Goal: Communication & Community: Ask a question

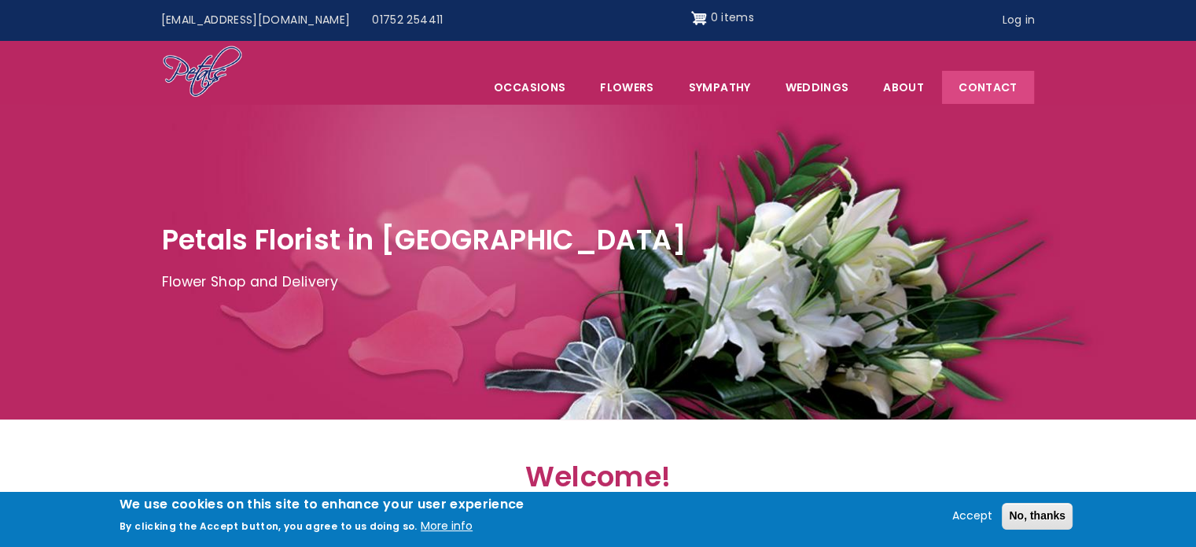
click at [984, 78] on link "Contact" at bounding box center [987, 87] width 91 height 33
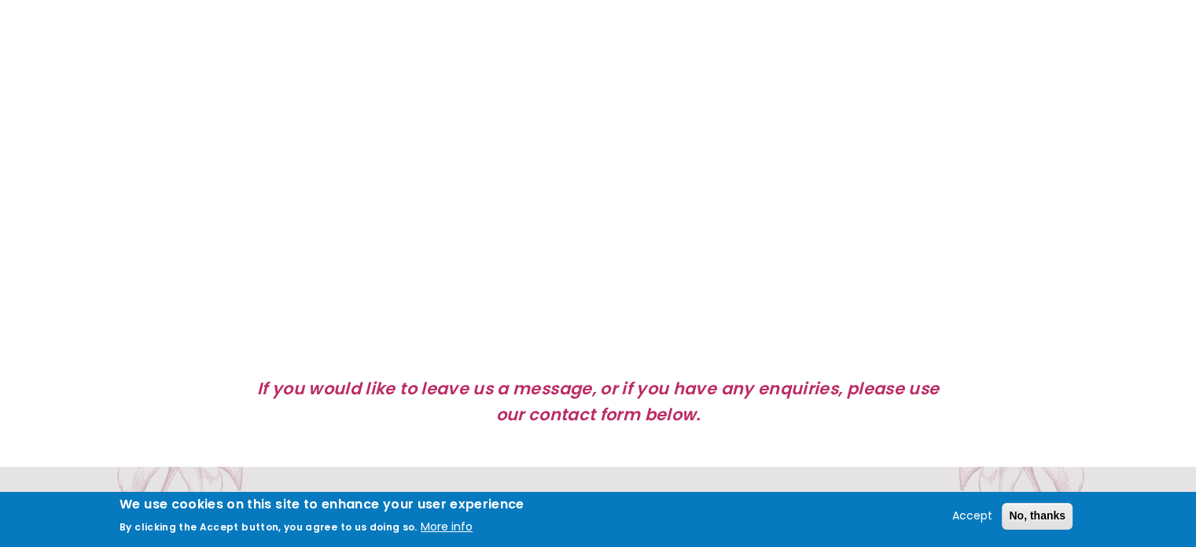
scroll to position [1180, 0]
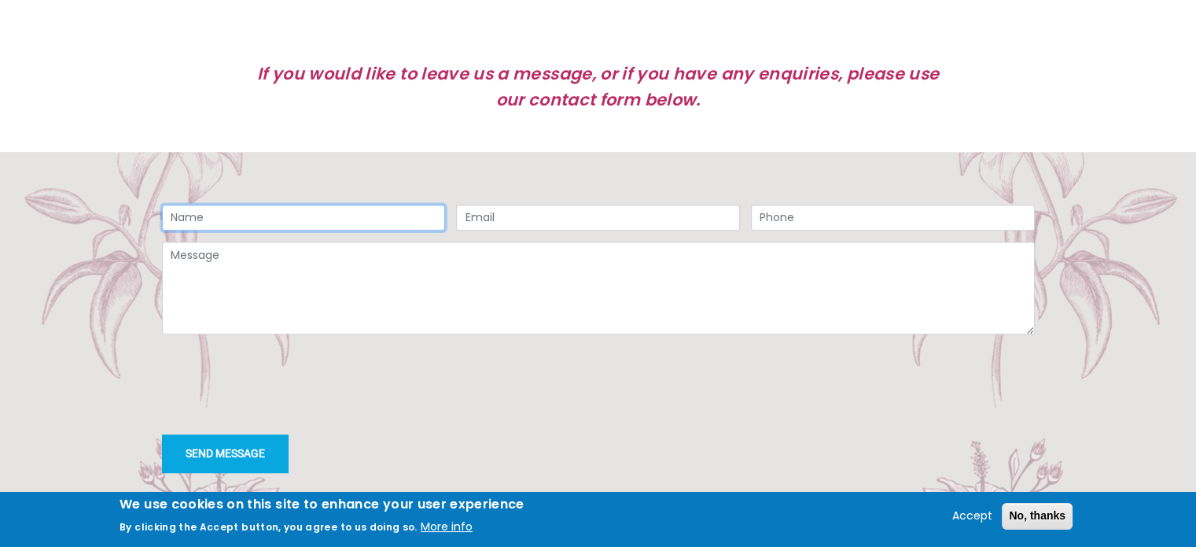
click at [288, 214] on input "Name" at bounding box center [304, 217] width 284 height 27
type input "[PERSON_NAME]"
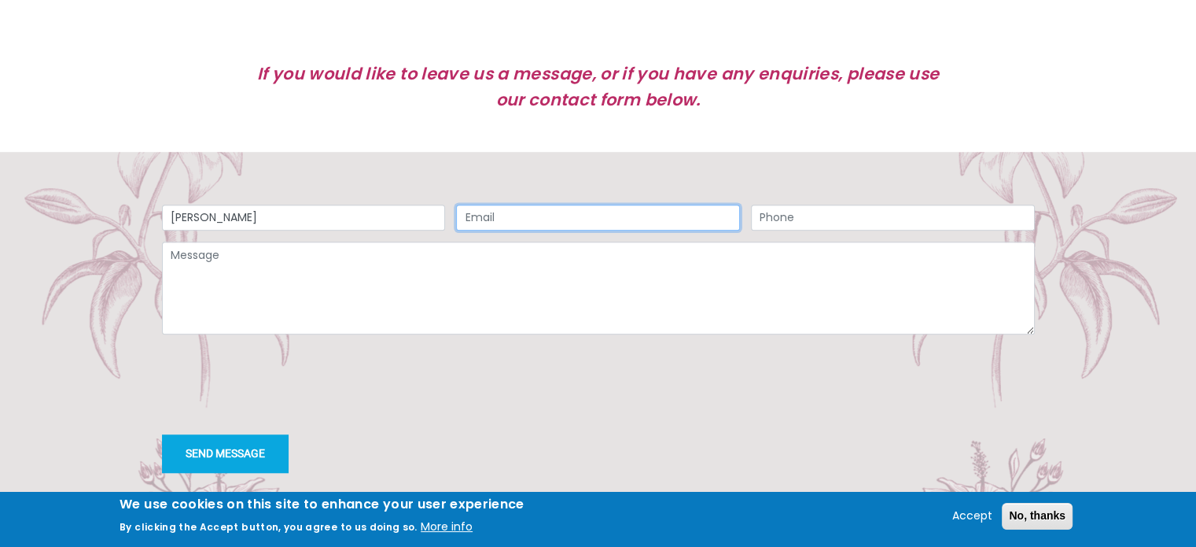
type input "[EMAIL_ADDRESS][DOMAIN_NAME]"
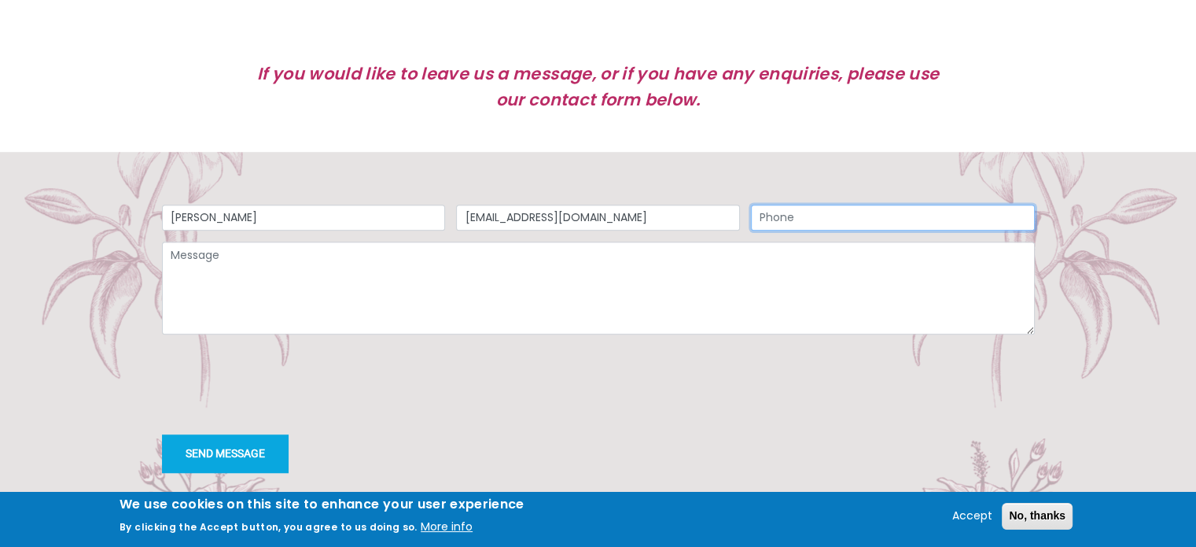
type input "01752260411"
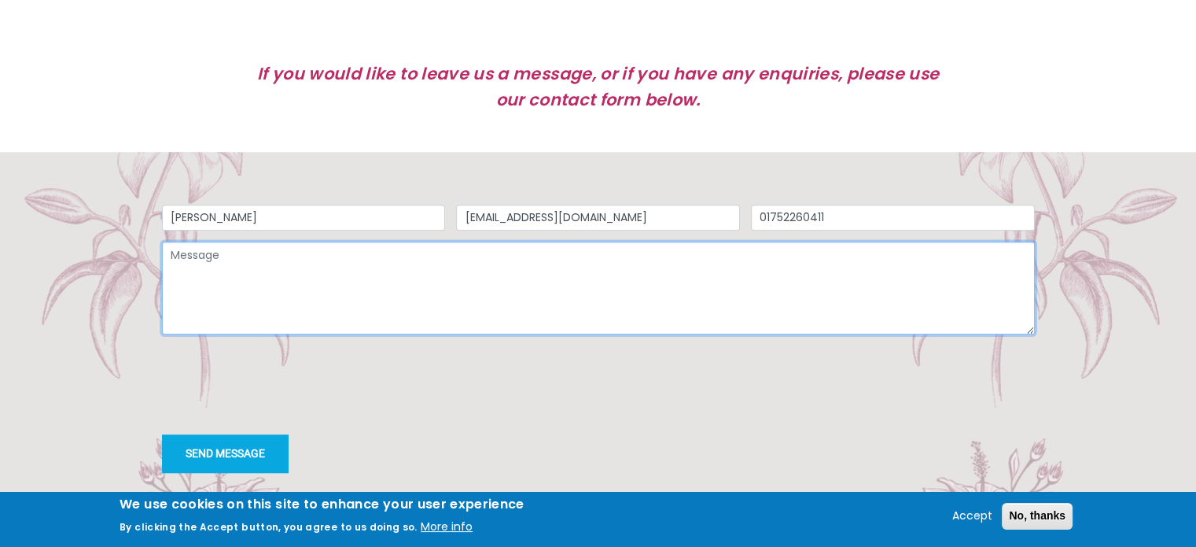
click at [425, 290] on textarea "Message" at bounding box center [598, 287] width 873 height 93
paste textarea "Lore ipsumdolo, S amet cons adipisc elits doe temp. In utla et Dolor Magna, ali…"
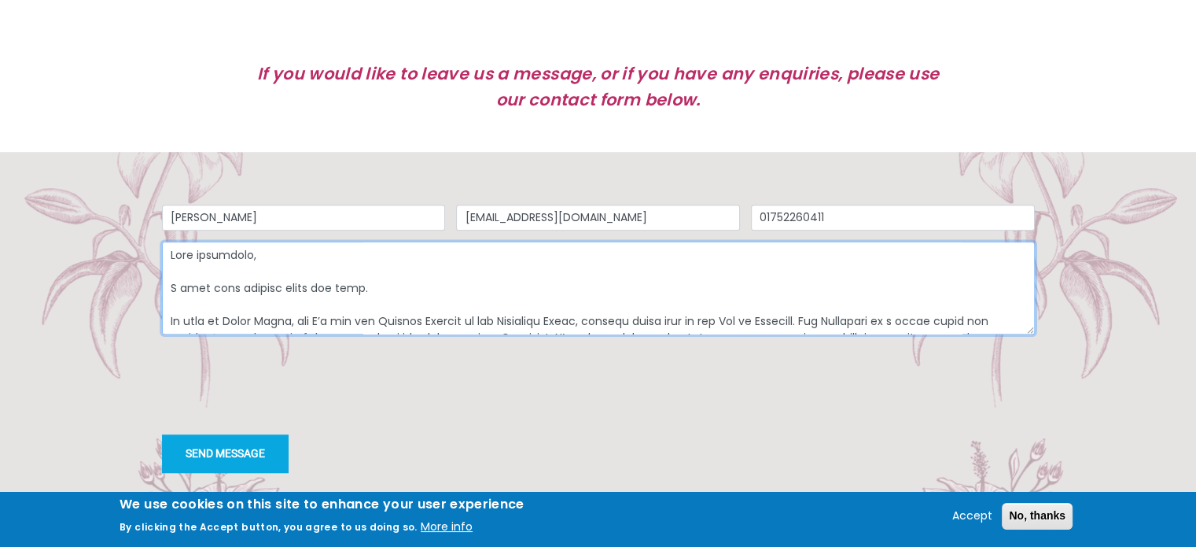
scroll to position [293, 0]
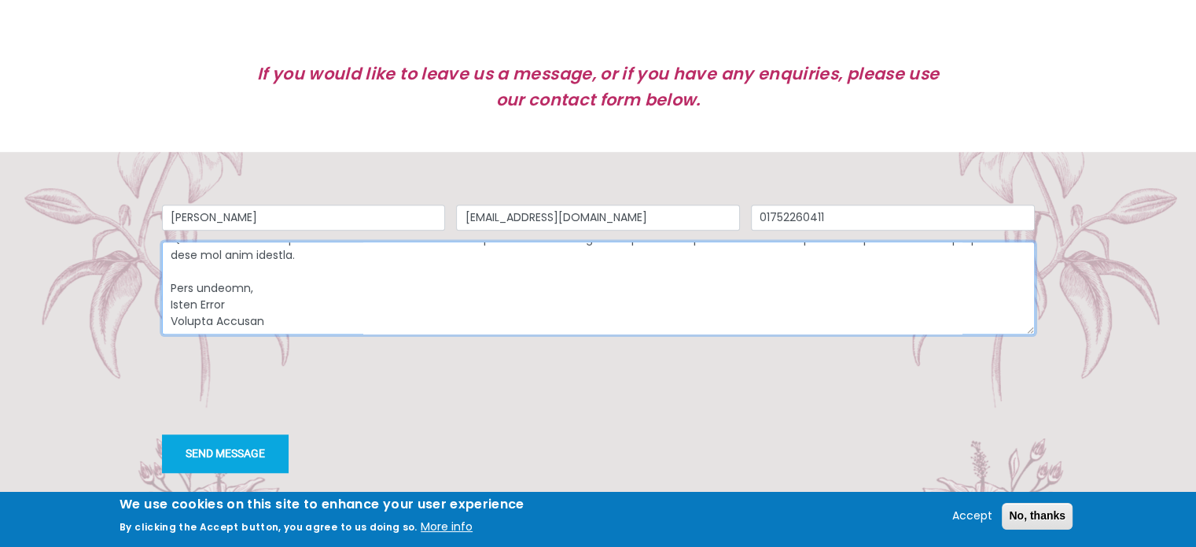
type textarea "Lore ipsumdolo, S amet cons adipisc elits doe temp. In utla et Dolor Magna, ali…"
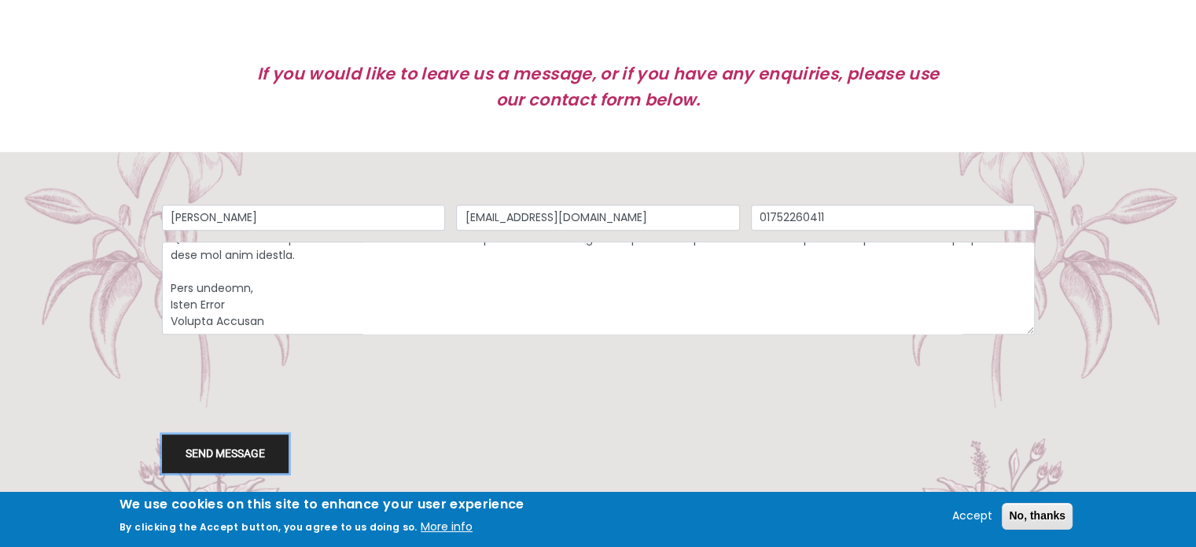
click at [221, 448] on button "Send message" at bounding box center [225, 453] width 127 height 39
